Goal: Communication & Community: Answer question/provide support

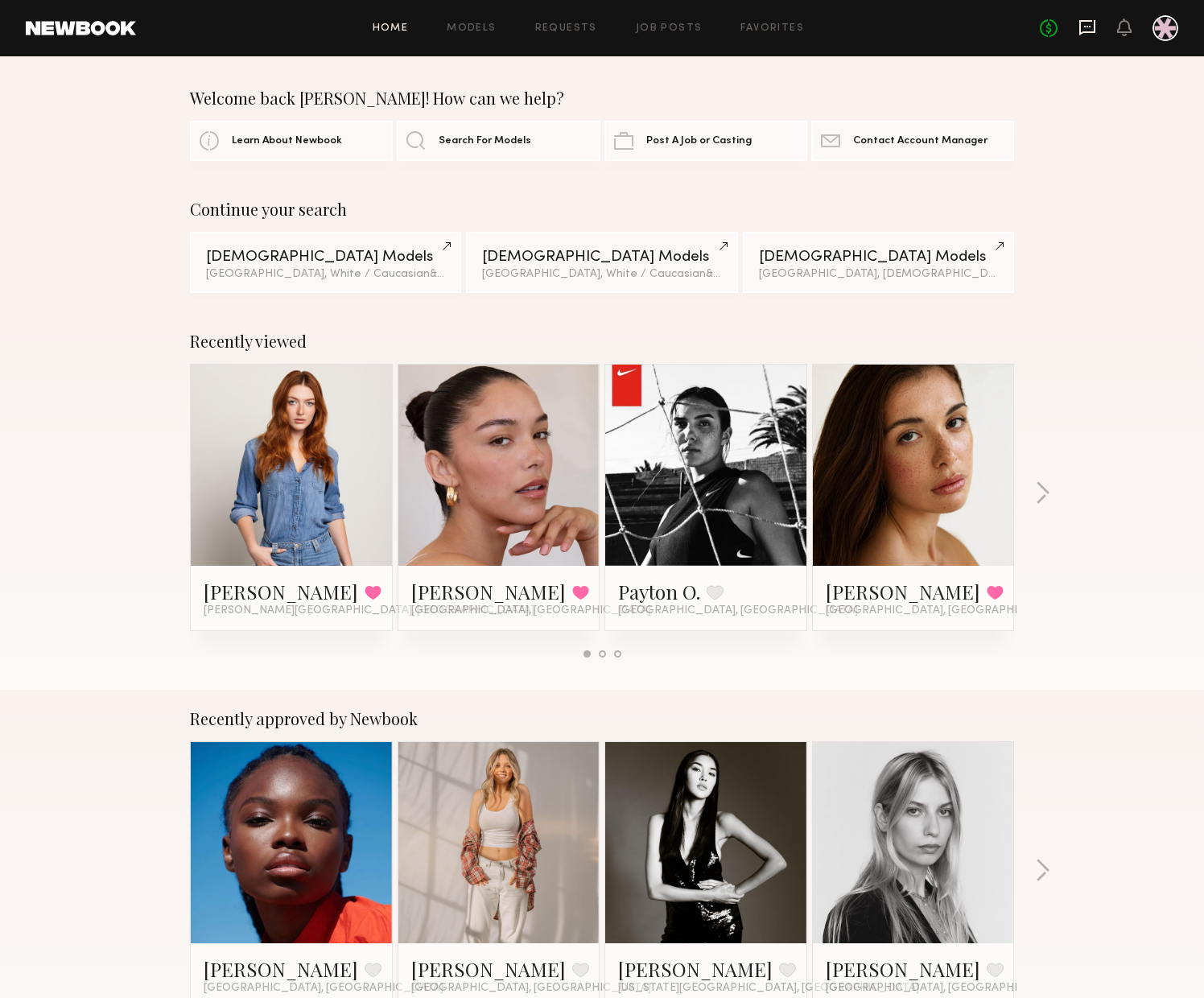
click at [1089, 27] on icon at bounding box center [1087, 27] width 7 height 2
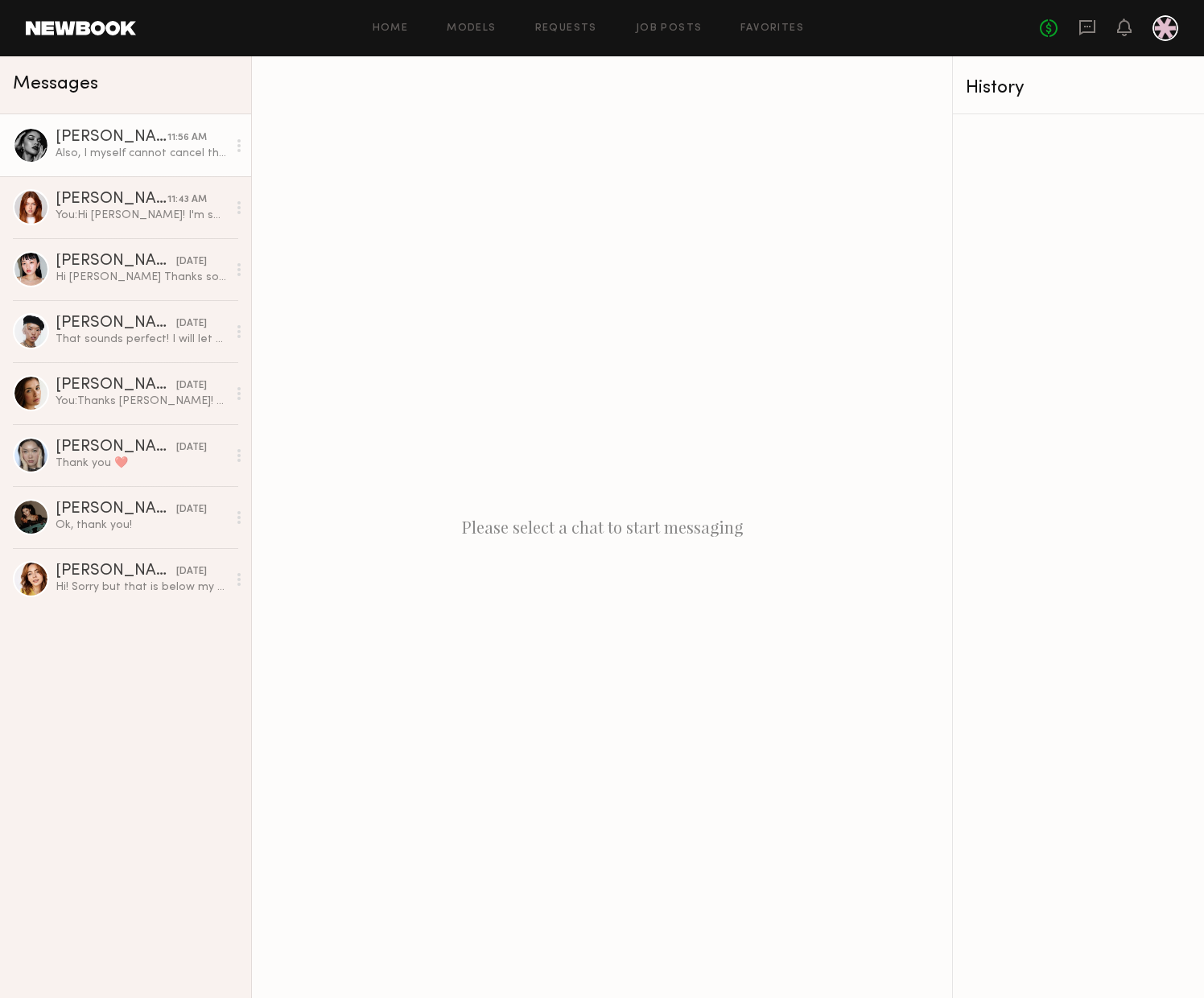
click at [127, 146] on div "Also, I myself cannot cancel the booking. You are able to release me on your si…" at bounding box center [141, 153] width 172 height 16
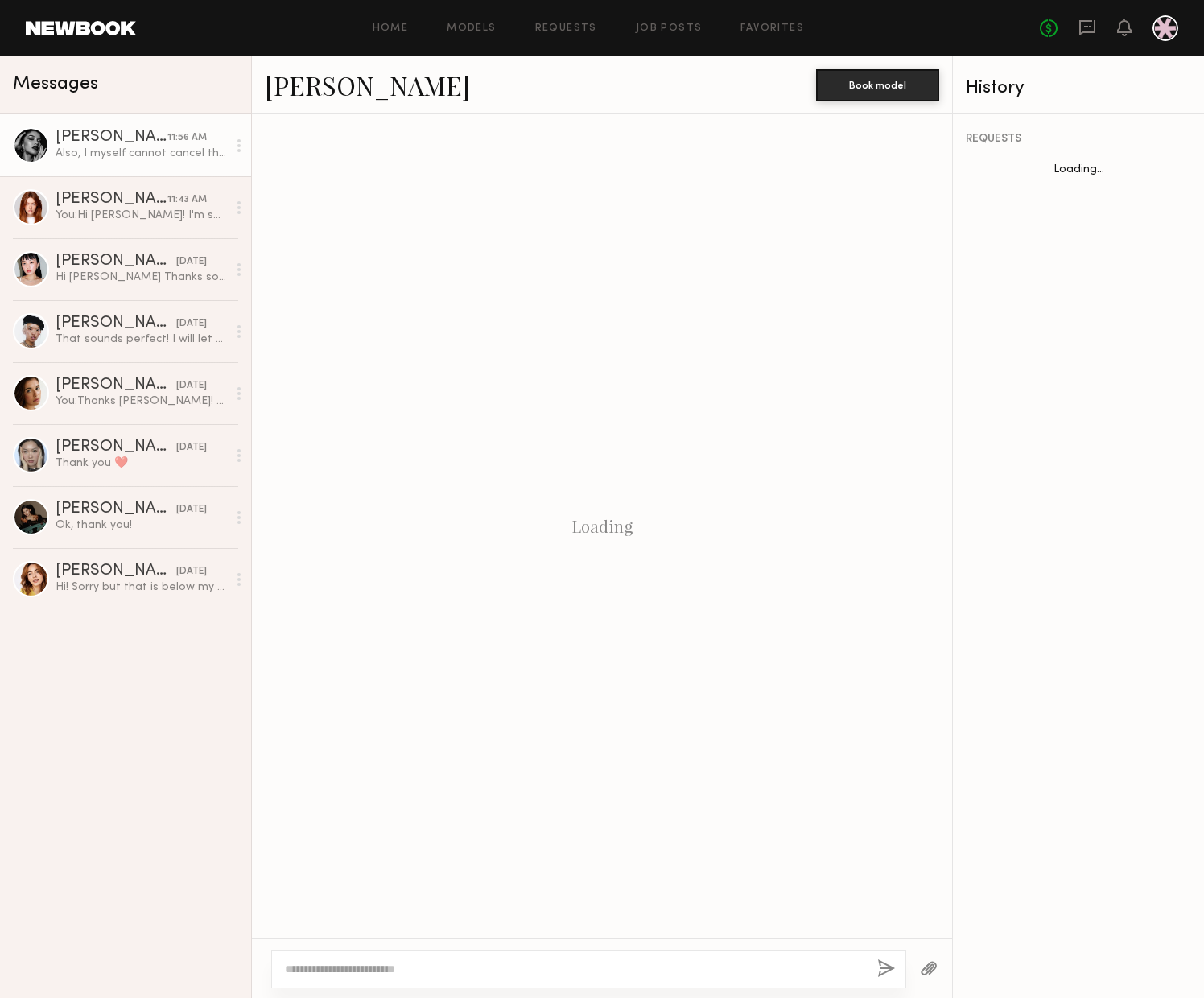
scroll to position [1353, 0]
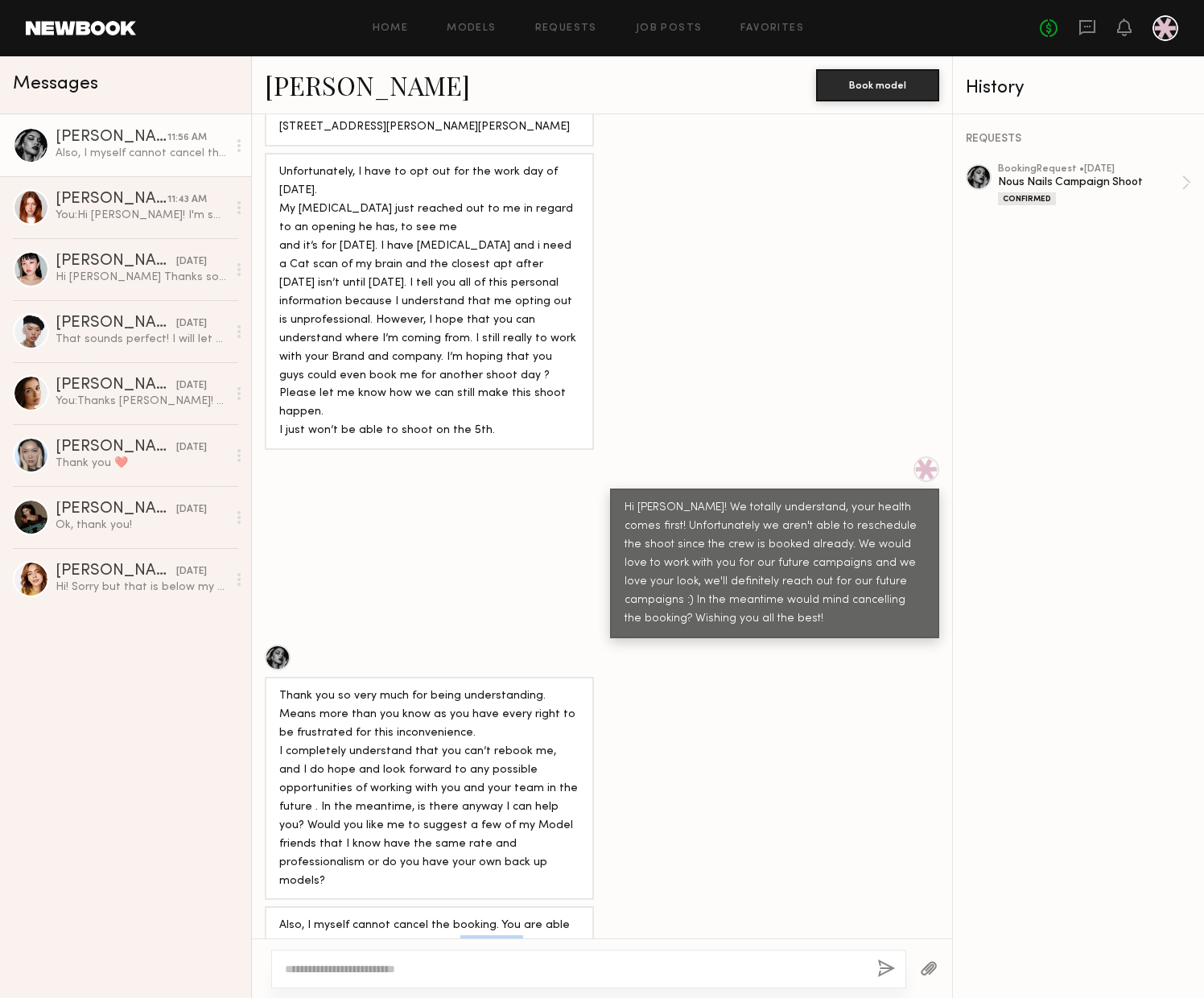
drag, startPoint x: 435, startPoint y: 846, endPoint x: 525, endPoint y: 923, distance: 118.4
click at [525, 923] on div "Also, I myself cannot cancel the booking. You are able to release me on your si…" at bounding box center [429, 963] width 329 height 113
click at [497, 916] on div "Also, I myself cannot cancel the booking. You are able to release me on your si…" at bounding box center [429, 963] width 301 height 92
drag, startPoint x: 323, startPoint y: 872, endPoint x: 461, endPoint y: 907, distance: 142.4
click at [461, 916] on div "Also, I myself cannot cancel the booking. You are able to release me on your si…" at bounding box center [429, 963] width 301 height 92
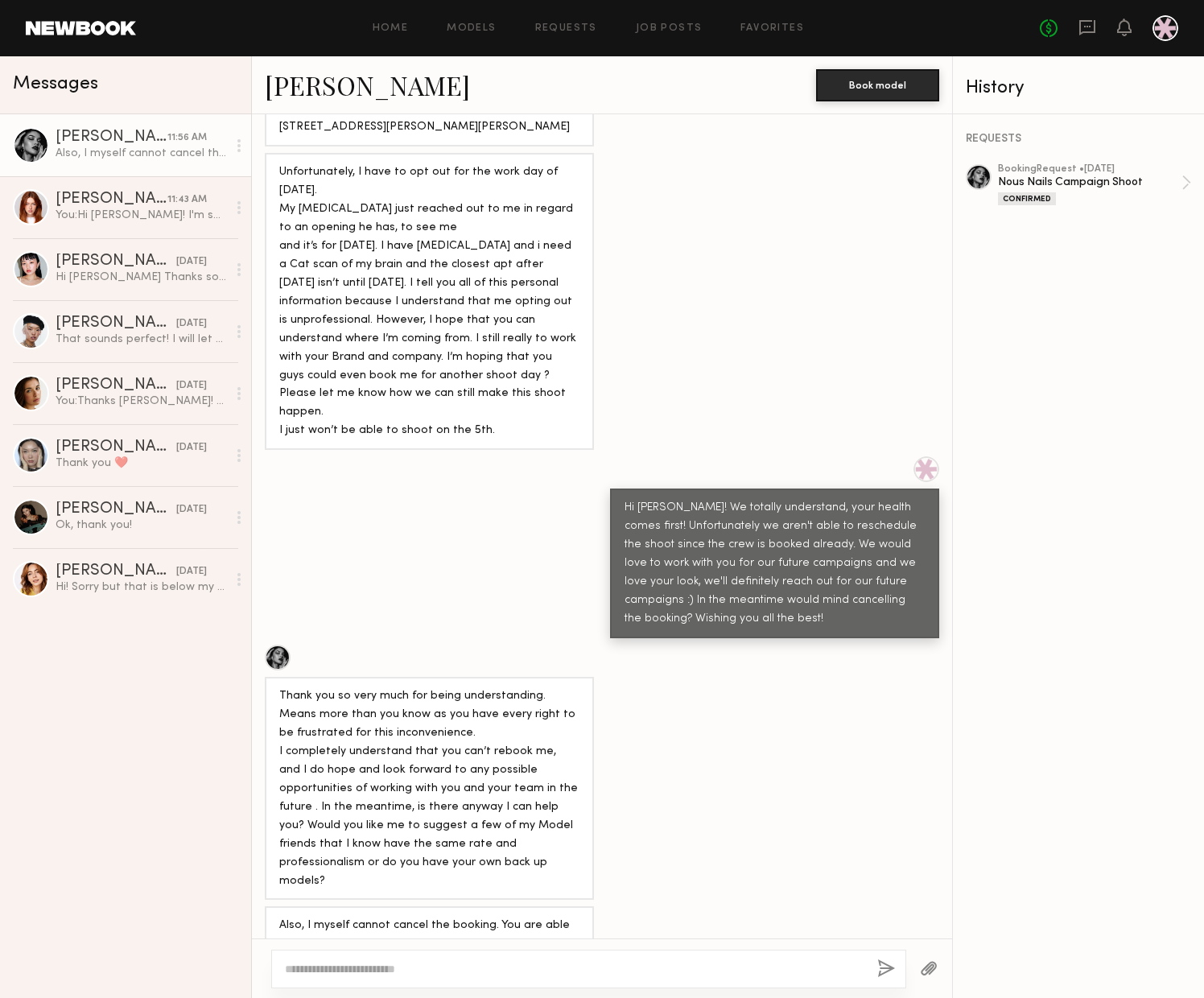
click at [461, 916] on div "Also, I myself cannot cancel the booking. You are able to release me on your si…" at bounding box center [429, 963] width 301 height 92
drag, startPoint x: 443, startPoint y: 910, endPoint x: 285, endPoint y: 858, distance: 166.3
click at [285, 916] on div "Also, I myself cannot cancel the booking. You are able to release me on your si…" at bounding box center [429, 963] width 301 height 92
click at [116, 209] on div "You: Hi [PERSON_NAME]! I'm so sorry on the delayed response - yes let's do it f…" at bounding box center [141, 215] width 172 height 16
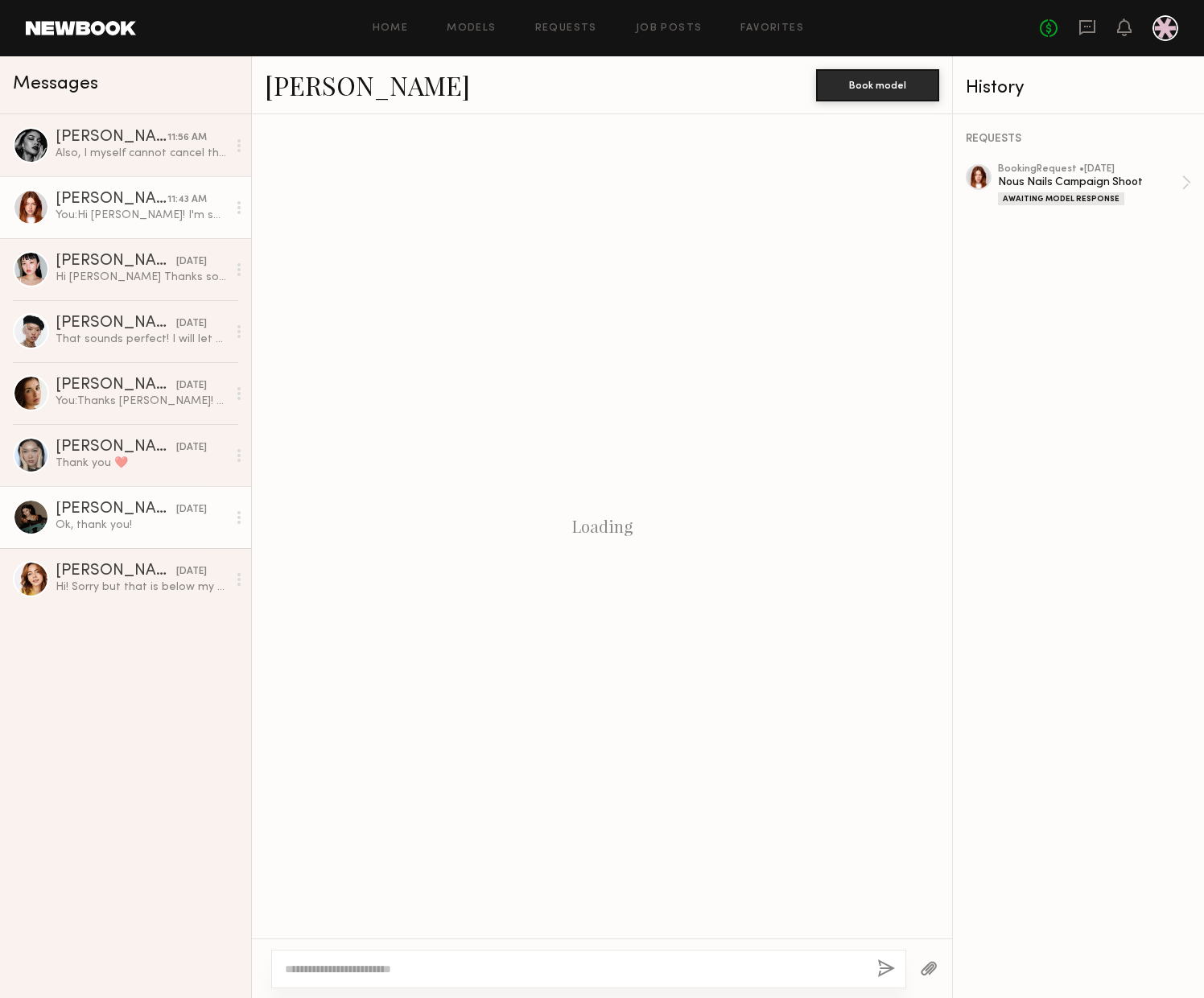
scroll to position [394, 0]
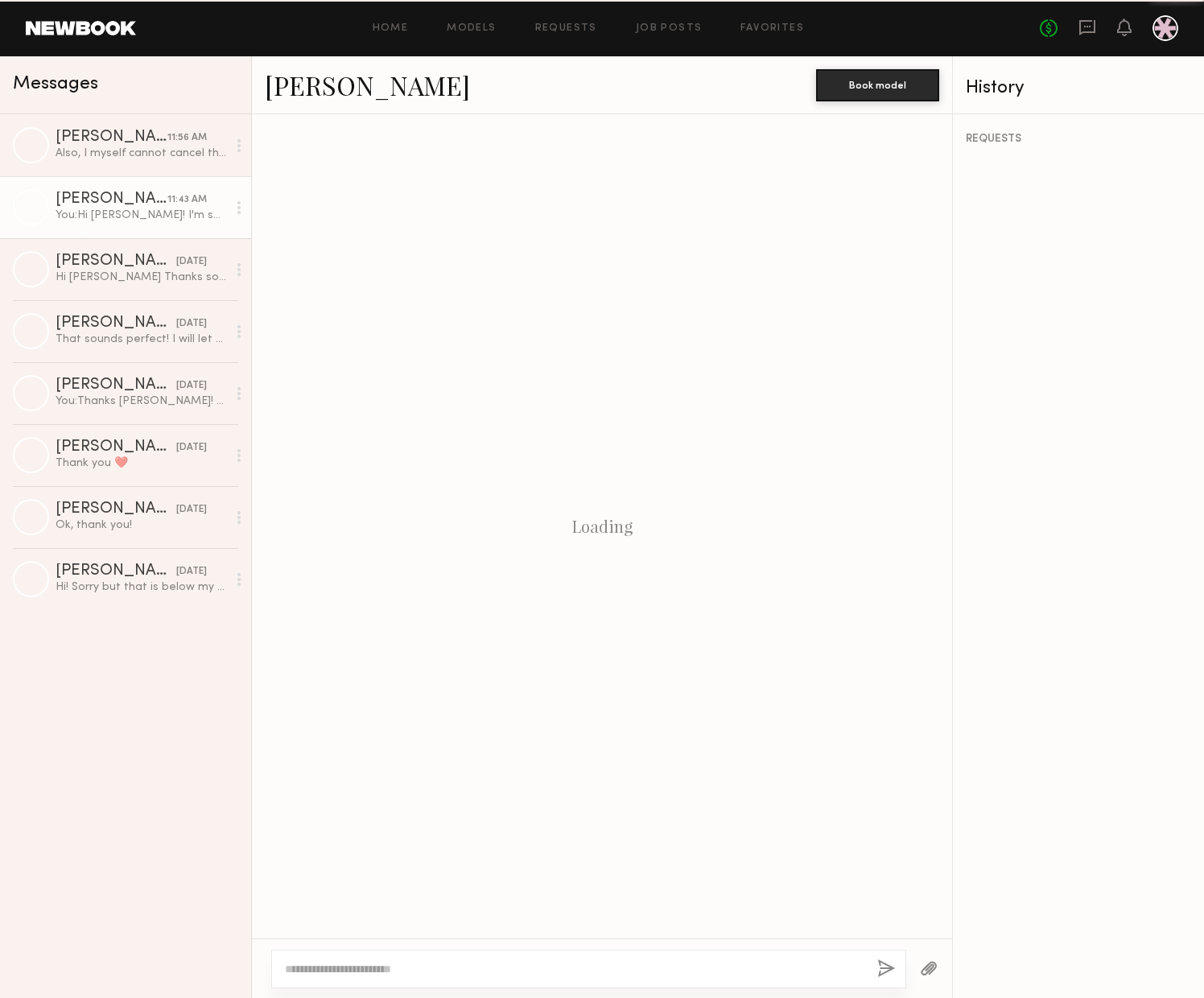
scroll to position [394, 0]
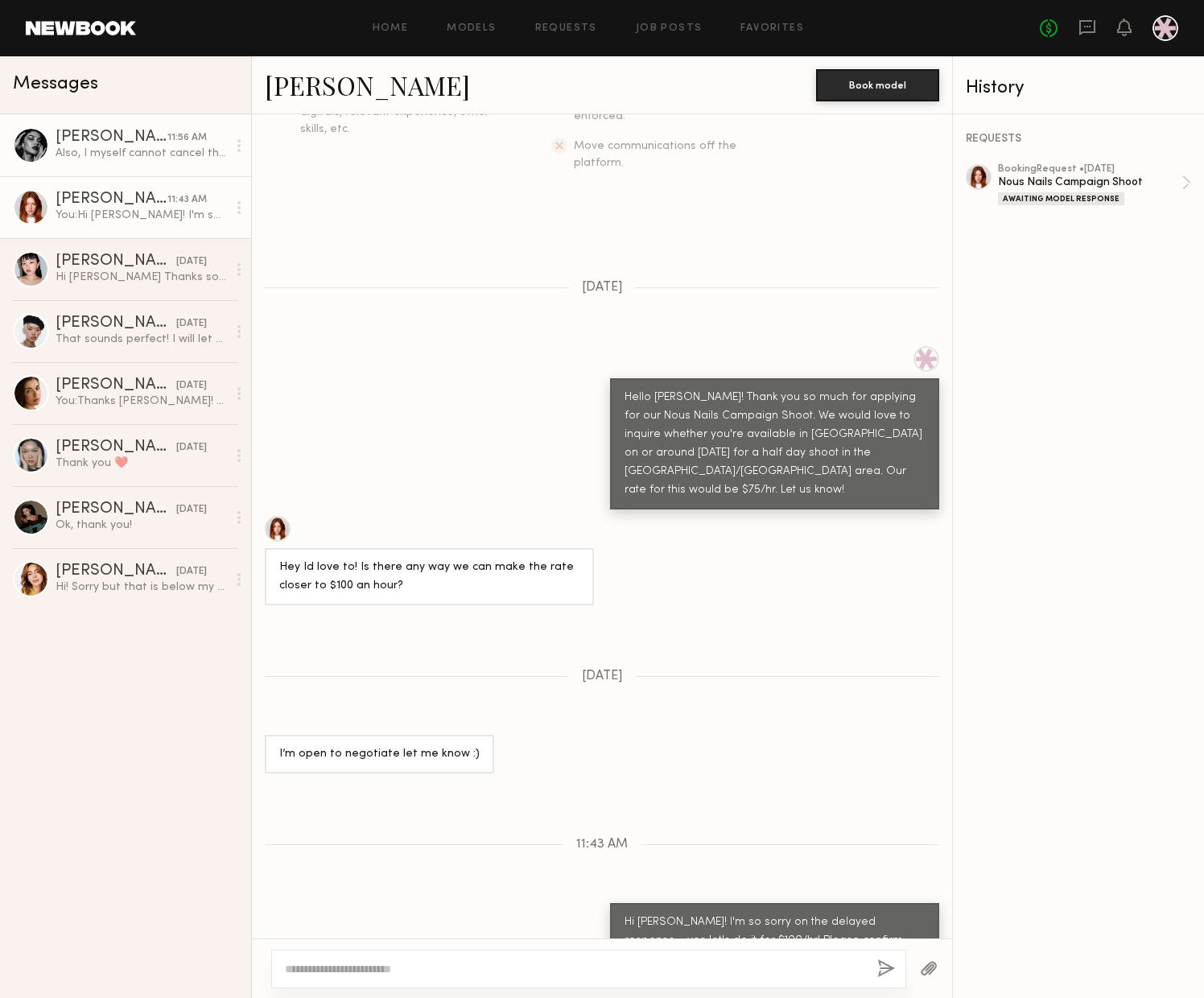
click at [75, 158] on div "Also, I myself cannot cancel the booking. You are able to release me on your si…" at bounding box center [141, 153] width 172 height 16
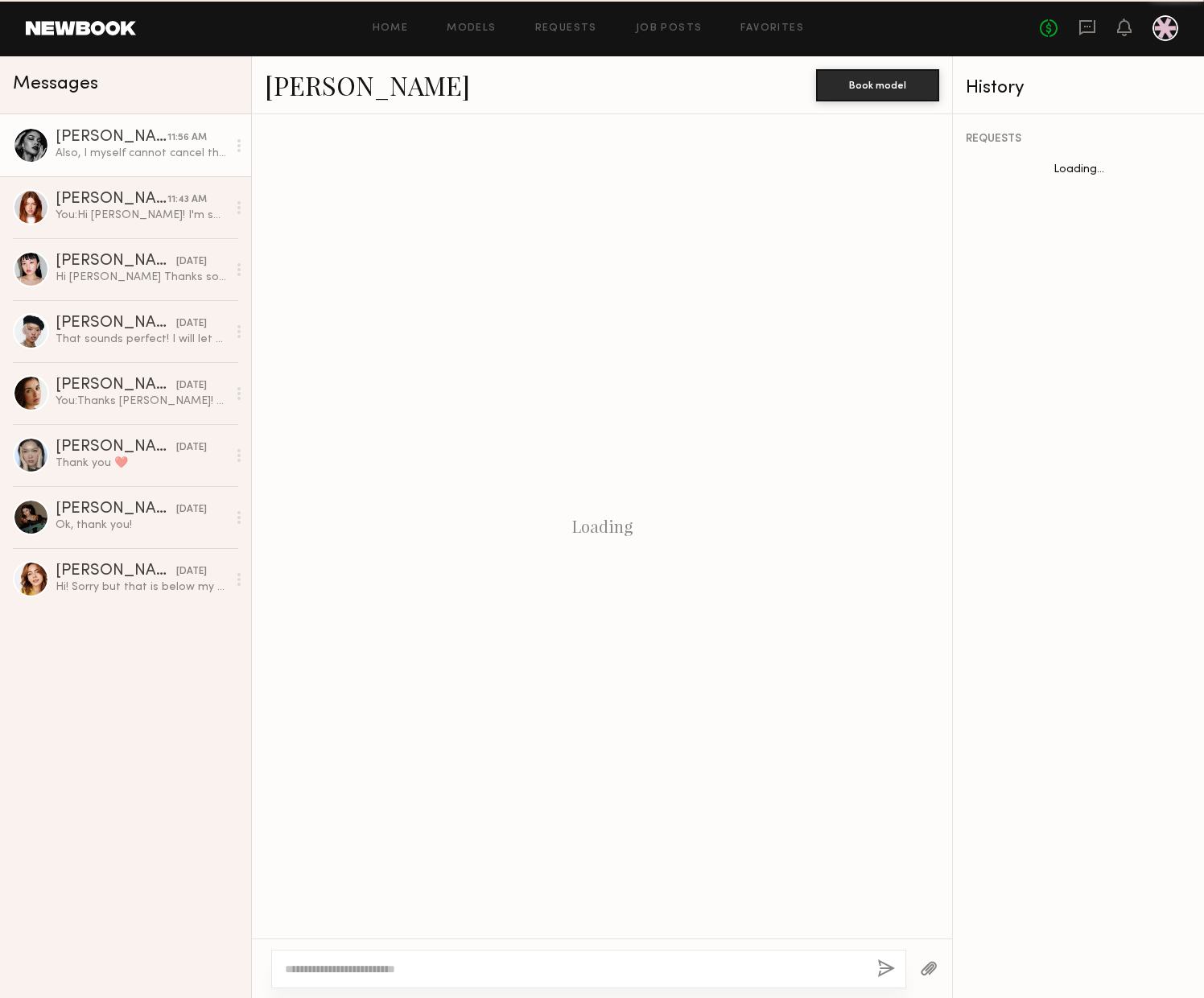
scroll to position [1353, 0]
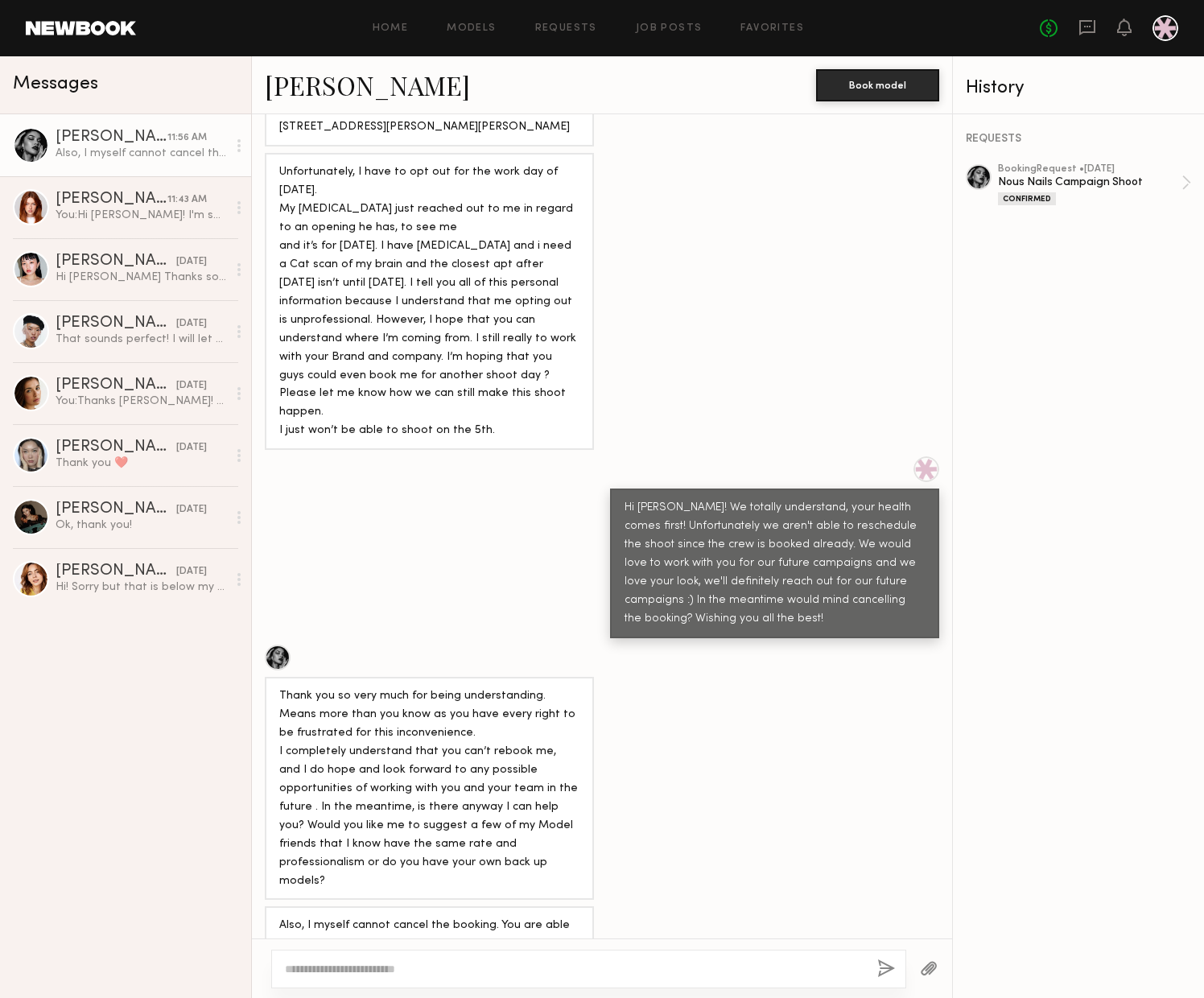
click at [701, 963] on textarea at bounding box center [575, 969] width 579 height 16
paste textarea "**********"
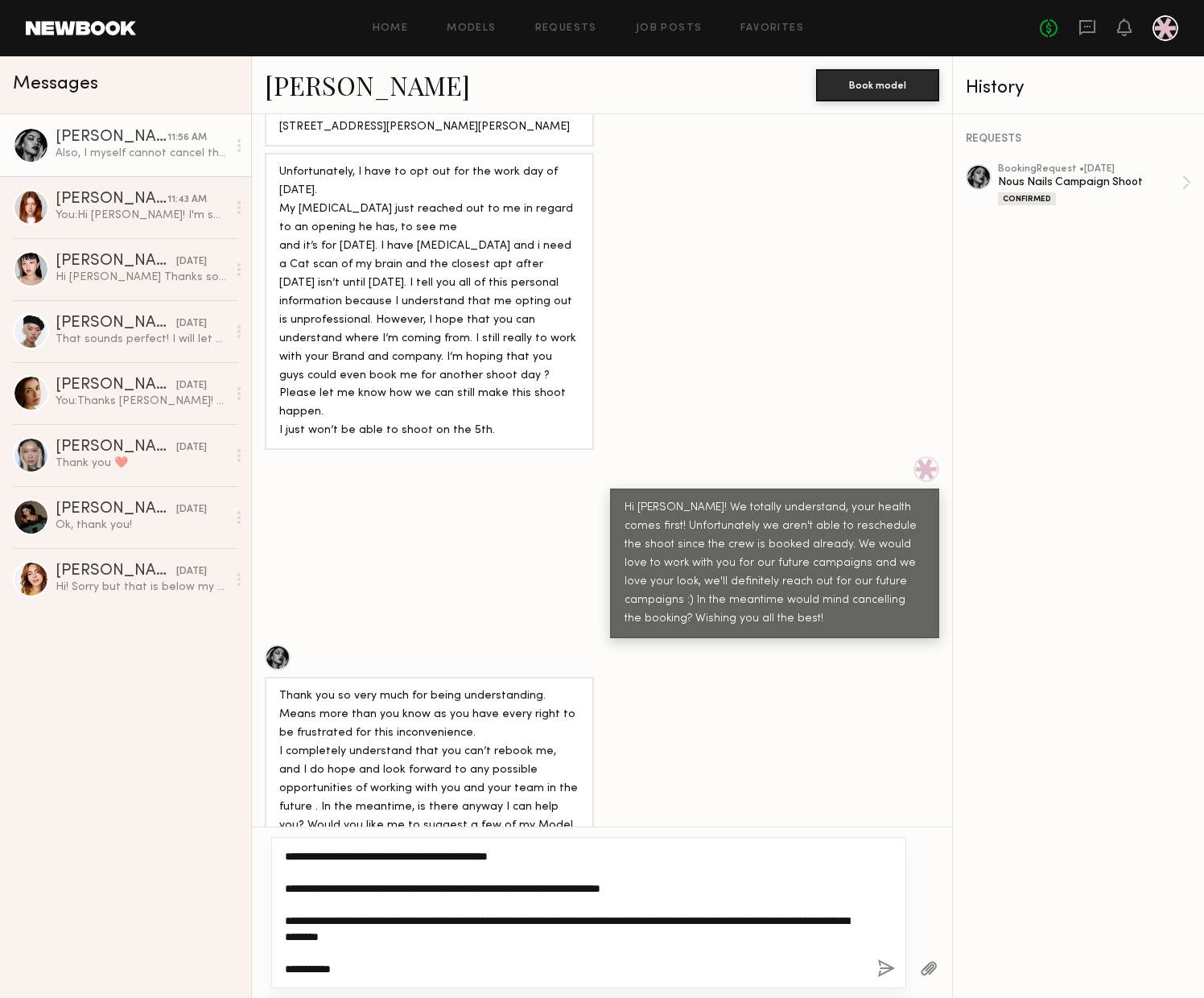
scroll to position [48, 0]
type textarea "**********"
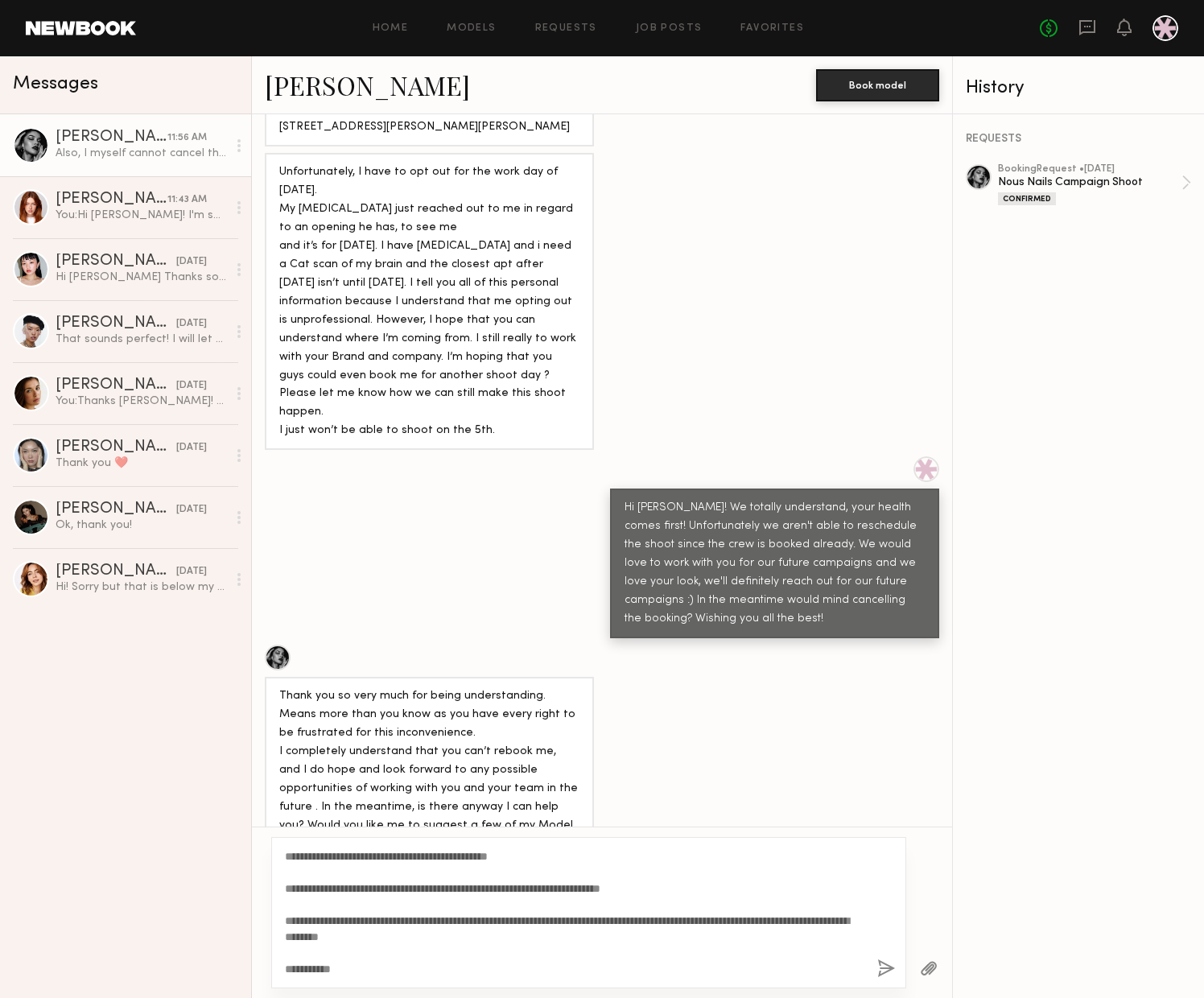
click at [882, 973] on button "button" at bounding box center [886, 970] width 18 height 20
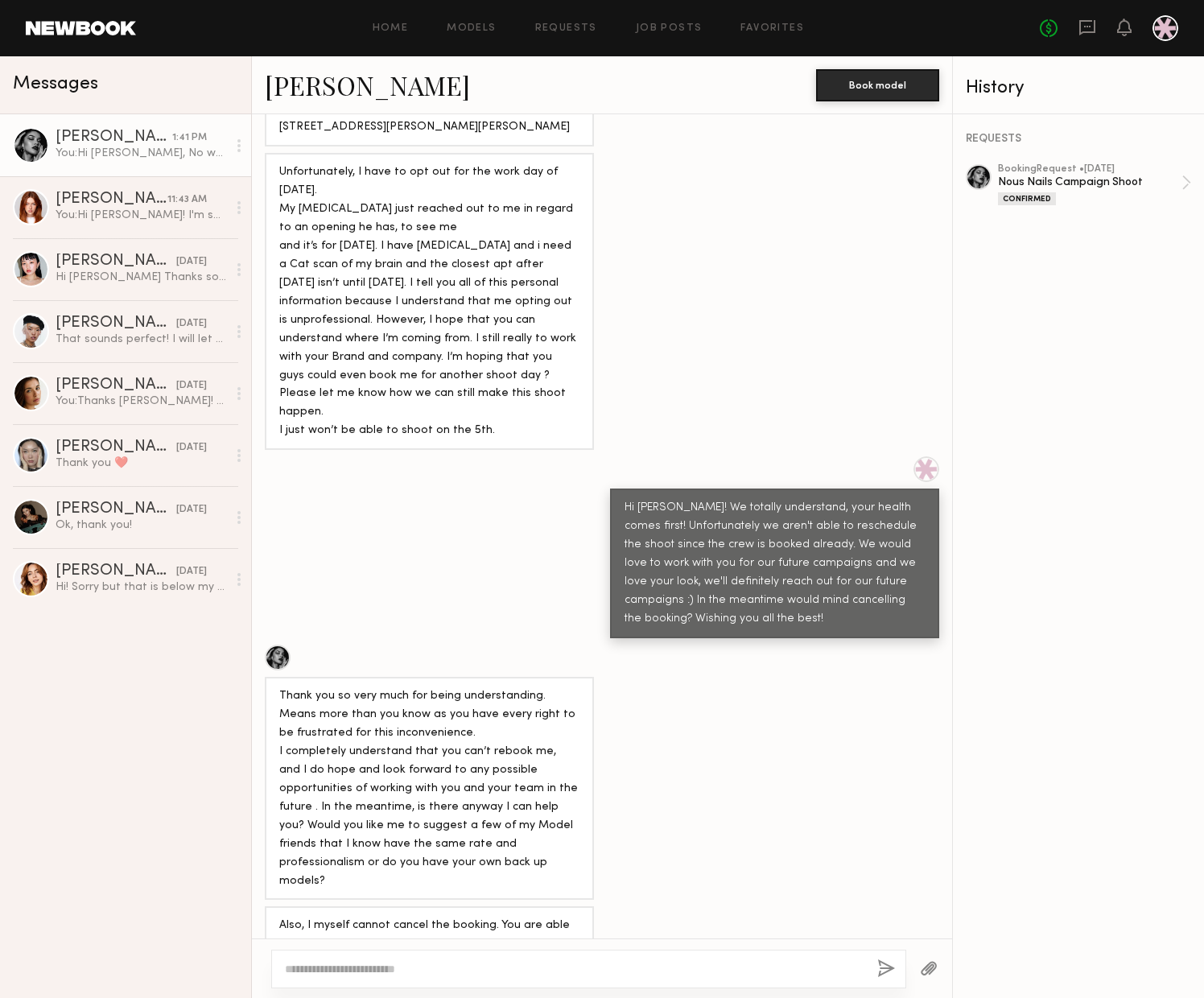
scroll to position [0, 0]
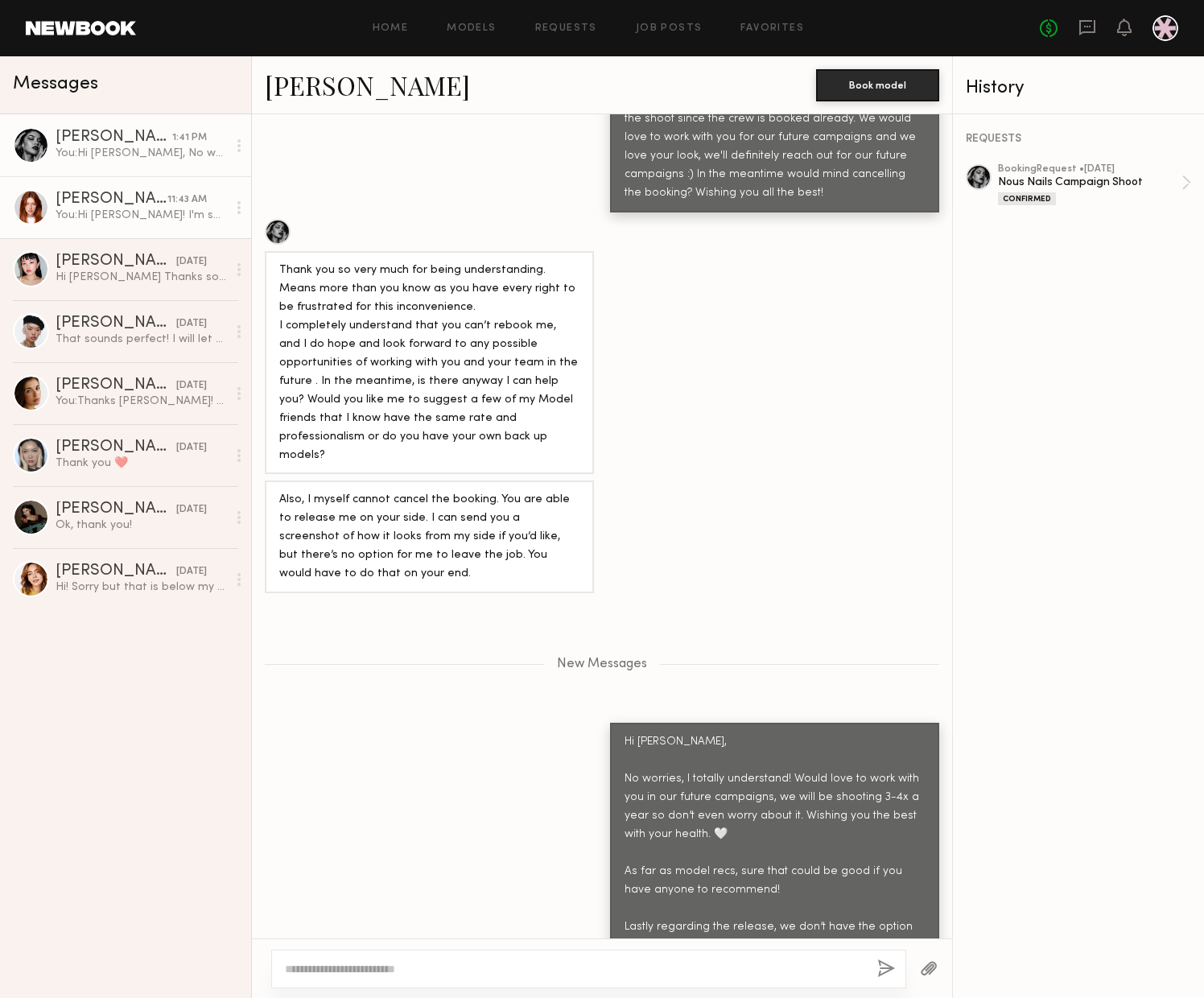
click at [89, 215] on div "You: Hi [PERSON_NAME]! I'm so sorry on the delayed response - yes let's do it f…" at bounding box center [141, 215] width 172 height 16
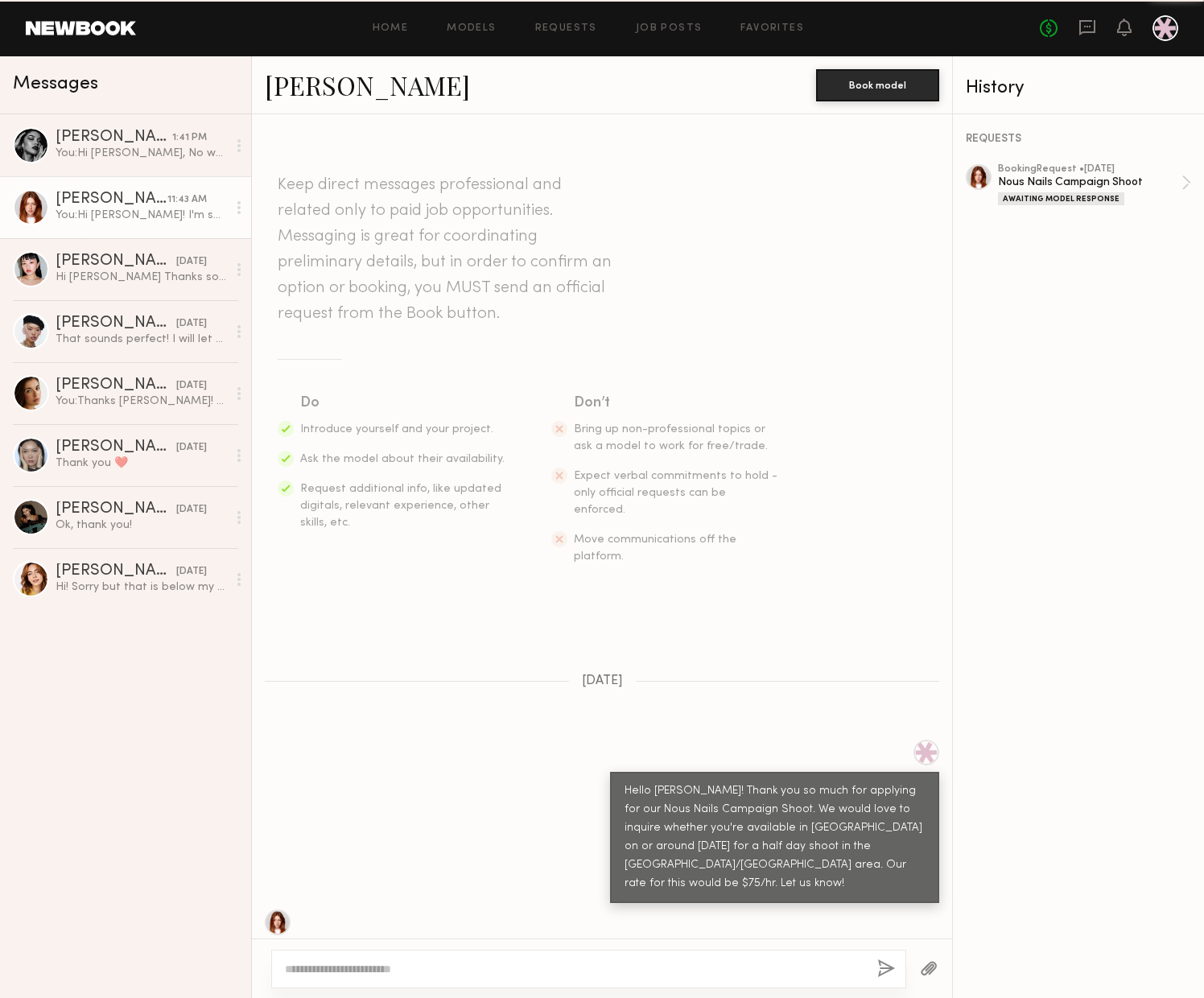
scroll to position [394, 0]
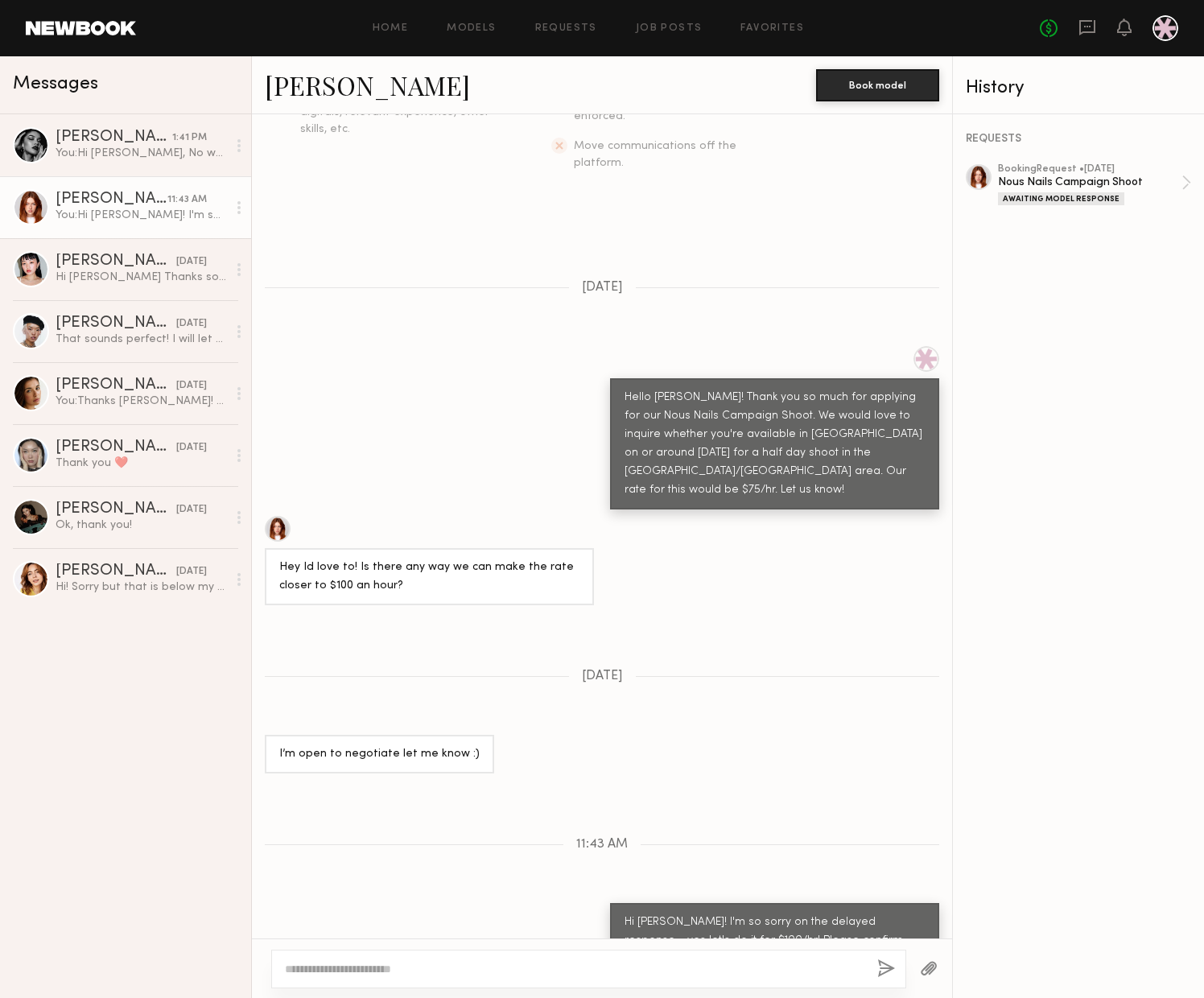
click at [287, 96] on link "[PERSON_NAME]" at bounding box center [367, 84] width 205 height 34
click at [78, 206] on div "[PERSON_NAME]" at bounding box center [112, 199] width 112 height 16
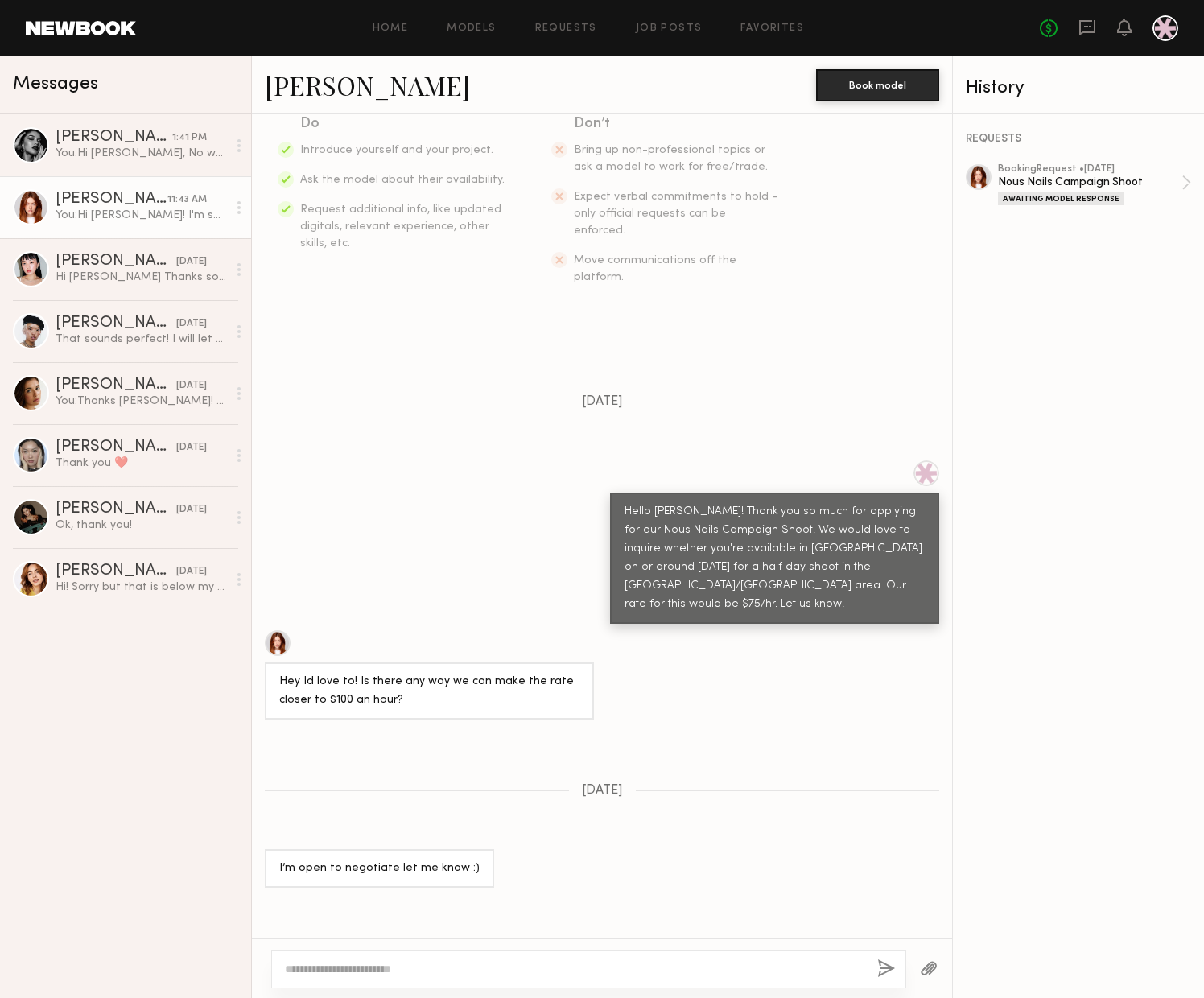
scroll to position [283, 0]
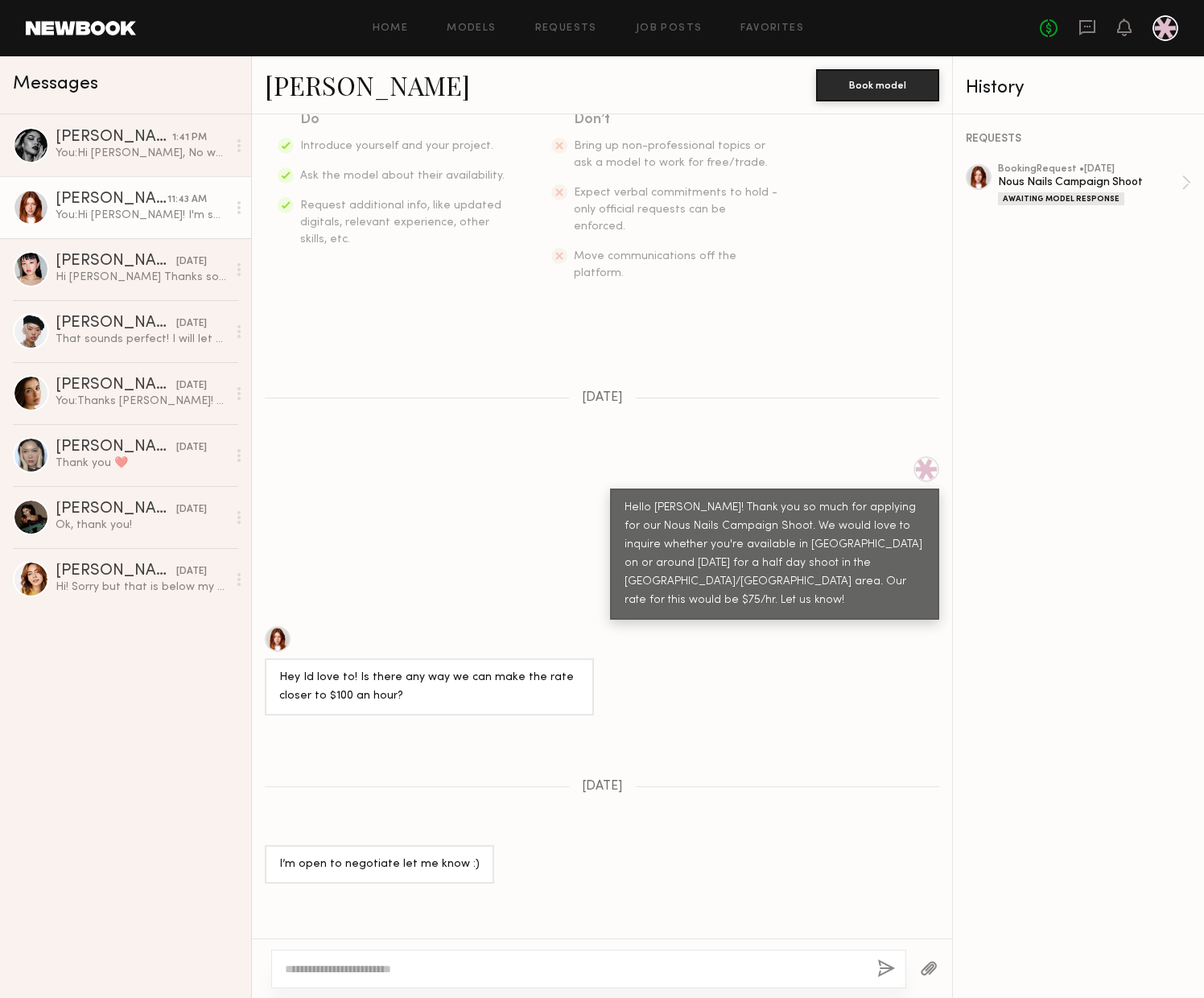
click at [1080, 822] on div "REQUESTS booking Request • 08/20/2025 Nous Nails Campaign Shoot Awaiting Model …" at bounding box center [1078, 556] width 251 height 884
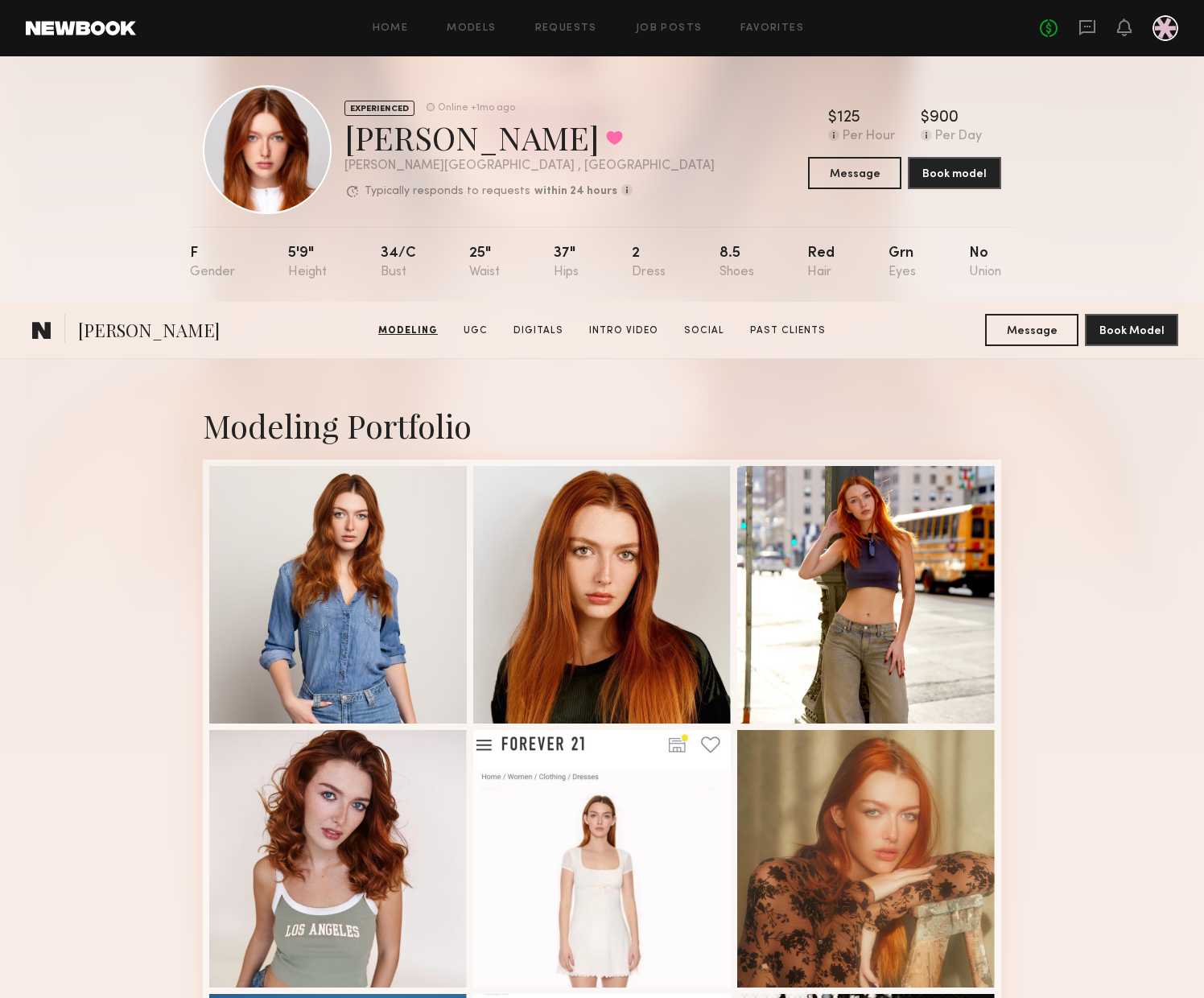
scroll to position [8, 0]
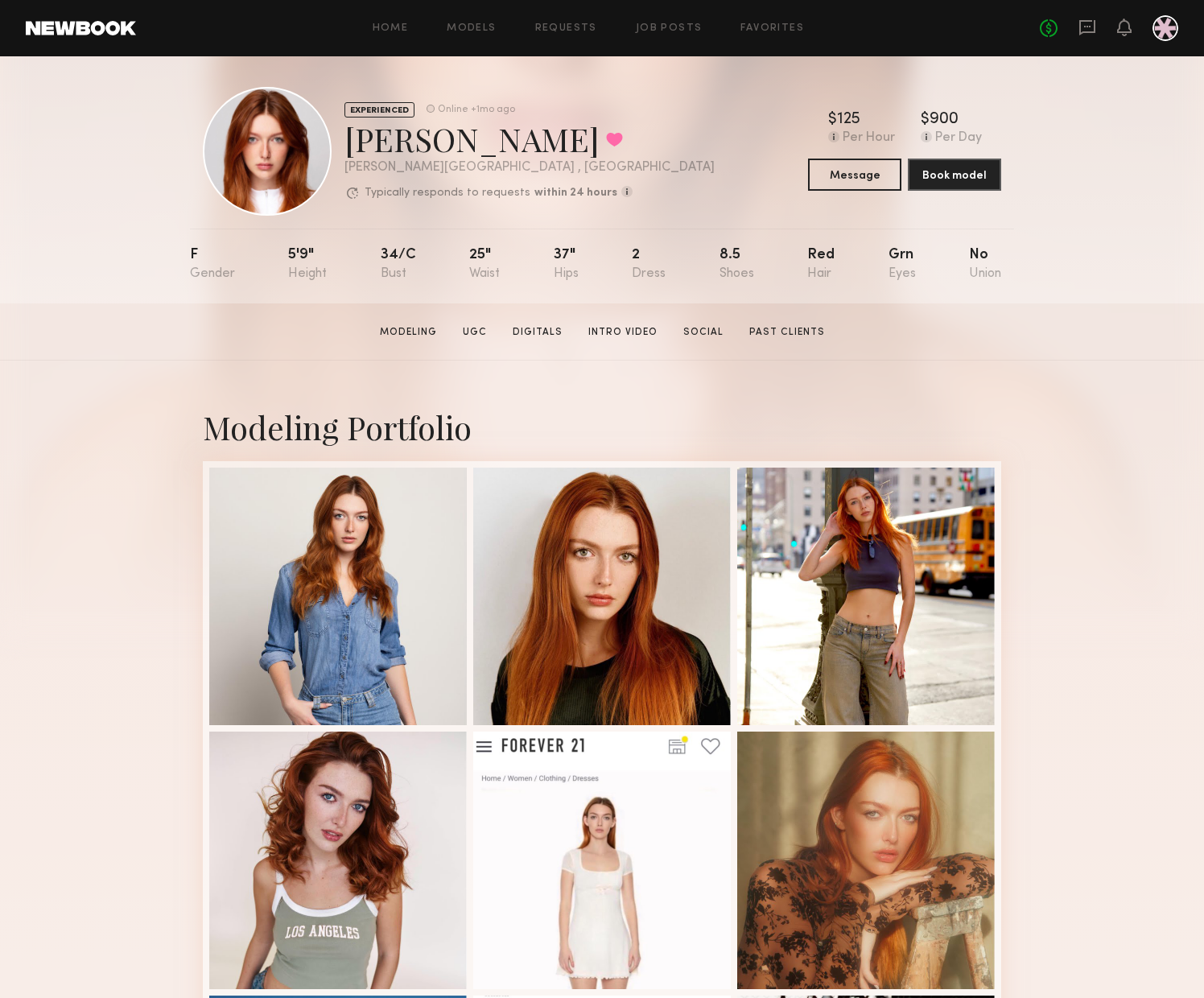
click at [460, 109] on div "Online +1mo ago" at bounding box center [476, 110] width 78 height 11
drag, startPoint x: 427, startPoint y: 109, endPoint x: 551, endPoint y: 135, distance: 126.7
click at [551, 135] on div "EXPERIENCED Online +1mo ago Annika R. Favorited Sherman Oaks , CA Typically res…" at bounding box center [529, 151] width 370 height 100
click at [555, 132] on div "Annika R. Favorited" at bounding box center [529, 139] width 370 height 42
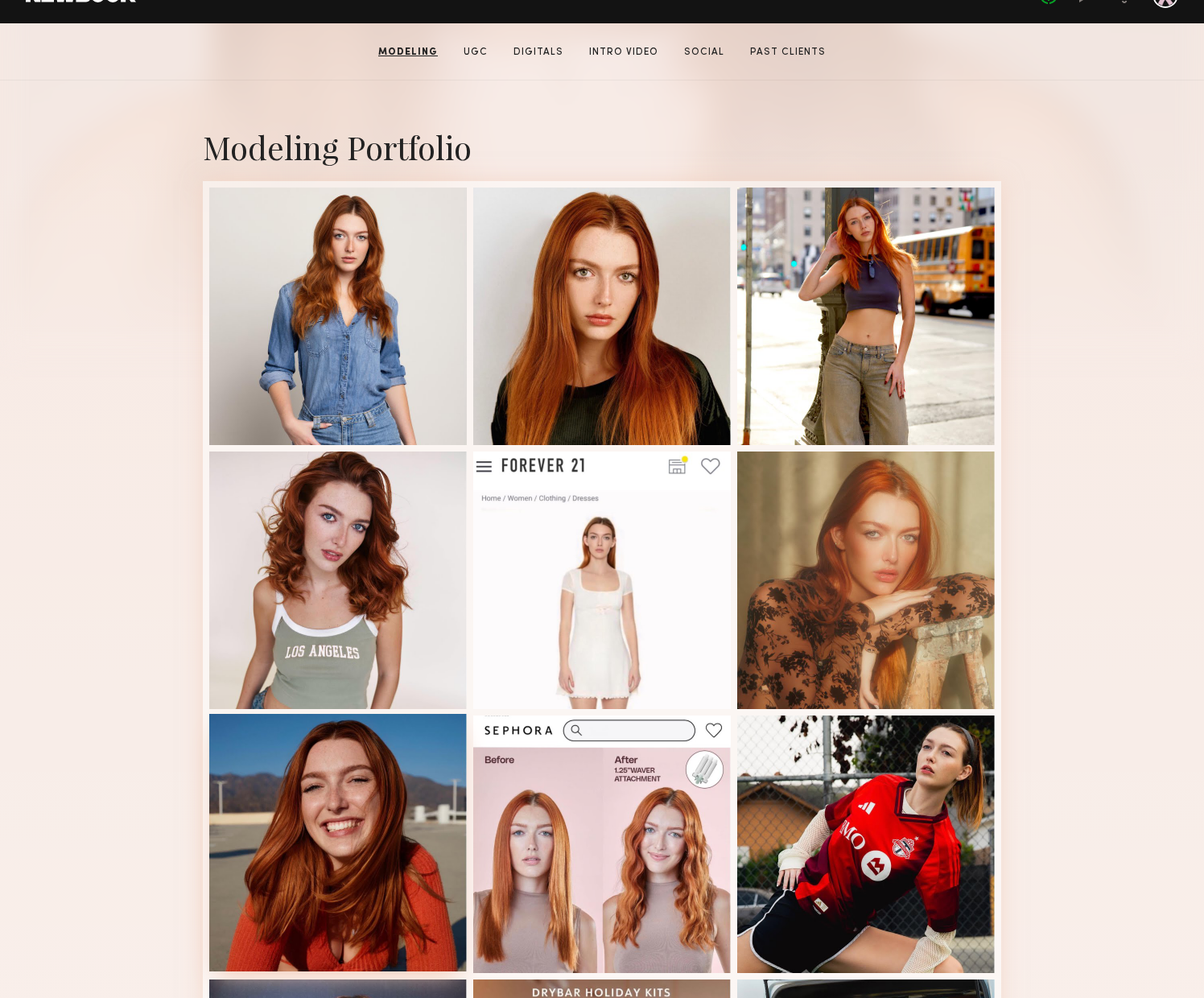
scroll to position [578, 0]
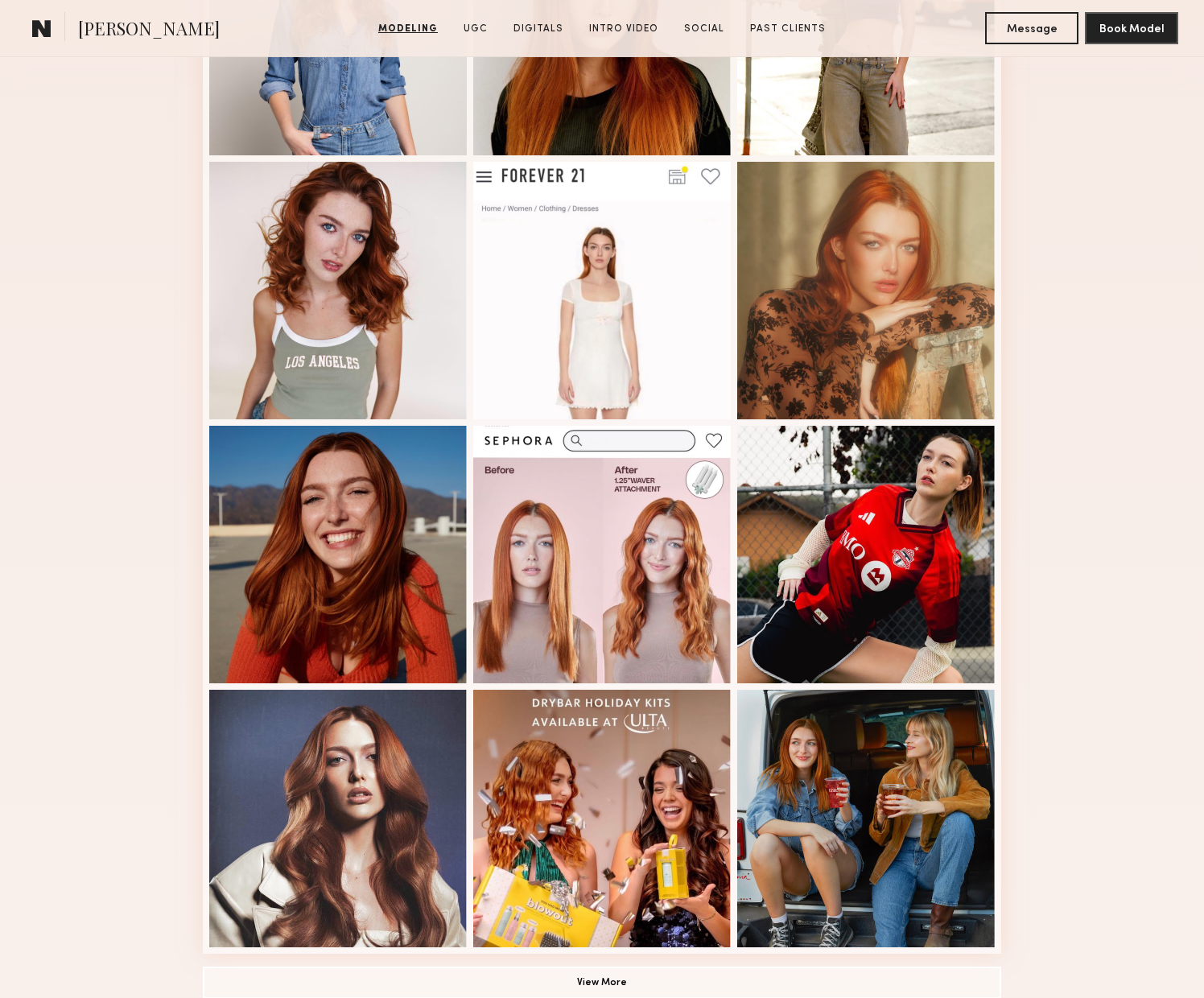
click at [1102, 826] on div "Modeling Portfolio View More" at bounding box center [602, 417] width 1204 height 1253
